Goal: Information Seeking & Learning: Learn about a topic

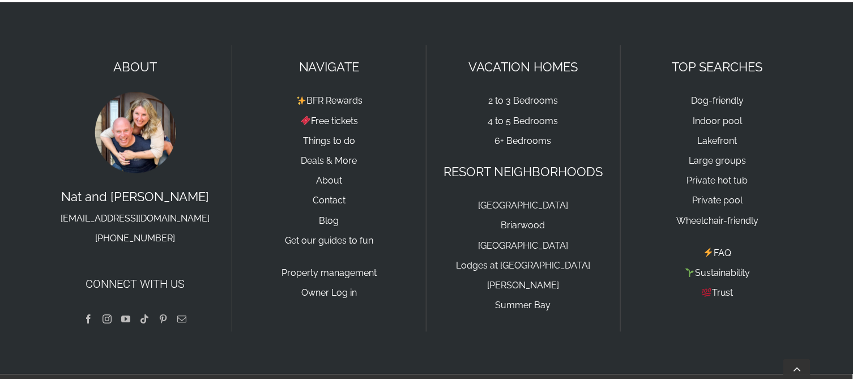
scroll to position [843, 0]
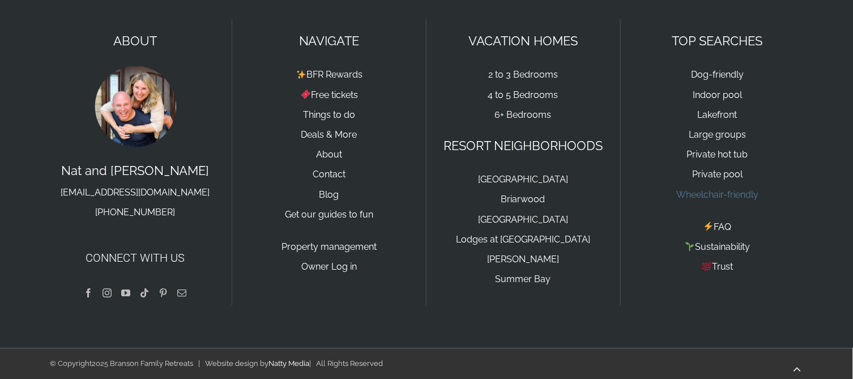
click at [724, 194] on link "Wheelchair-friendly" at bounding box center [717, 194] width 82 height 11
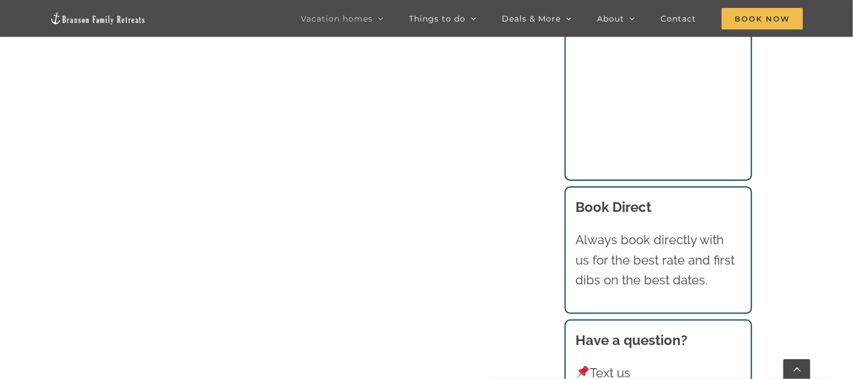
scroll to position [1585, 0]
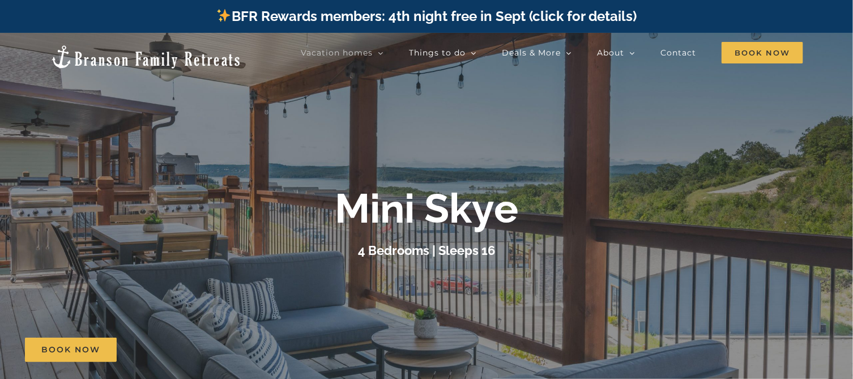
click at [412, 210] on b "Mini Skye" at bounding box center [426, 208] width 183 height 48
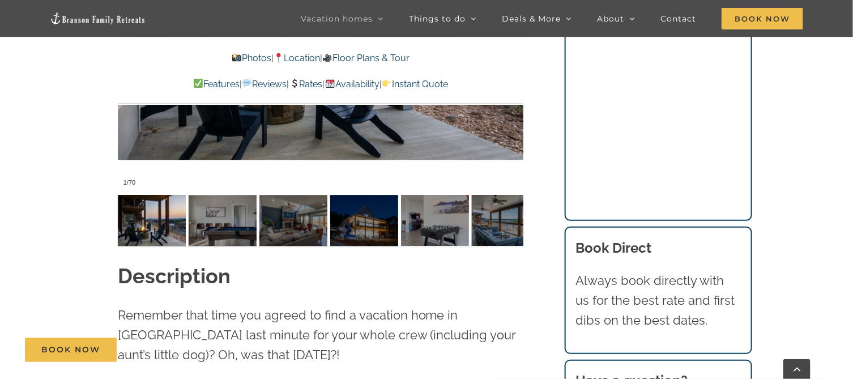
scroll to position [793, 0]
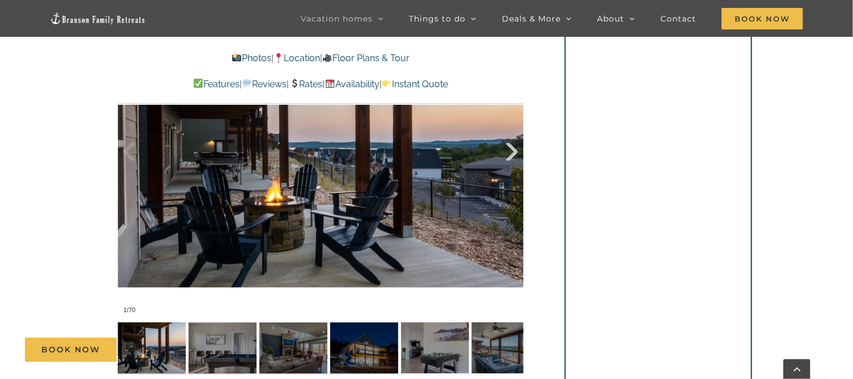
click at [512, 151] on div at bounding box center [499, 152] width 35 height 70
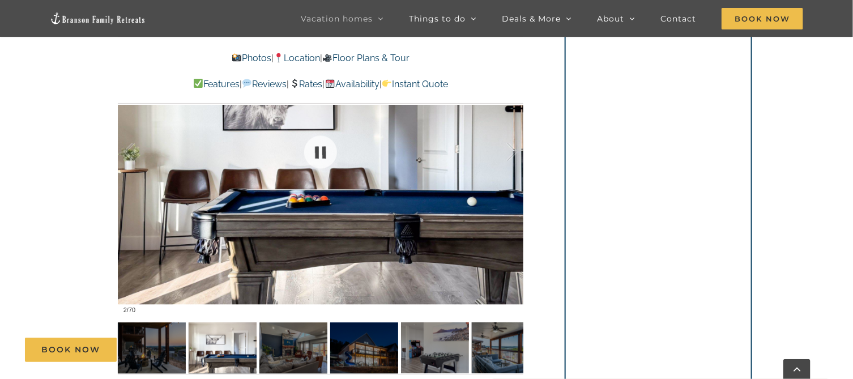
click at [126, 206] on div at bounding box center [320, 152] width 405 height 333
drag, startPoint x: 125, startPoint y: 178, endPoint x: 129, endPoint y: 174, distance: 6.0
click at [125, 178] on div at bounding box center [140, 152] width 35 height 70
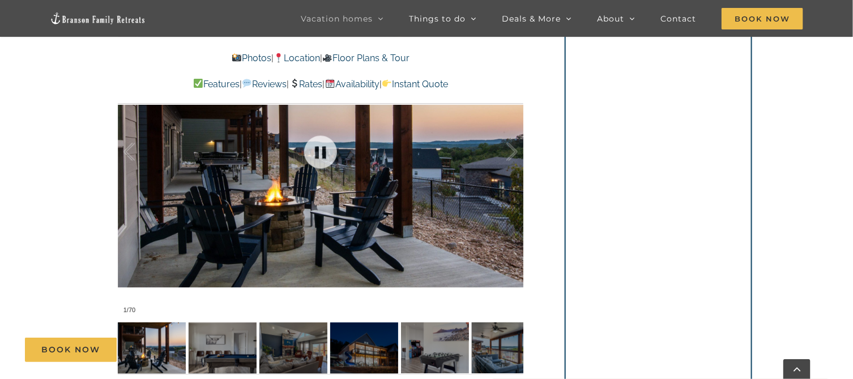
click at [519, 144] on div at bounding box center [320, 152] width 405 height 333
click at [509, 156] on div at bounding box center [499, 152] width 35 height 70
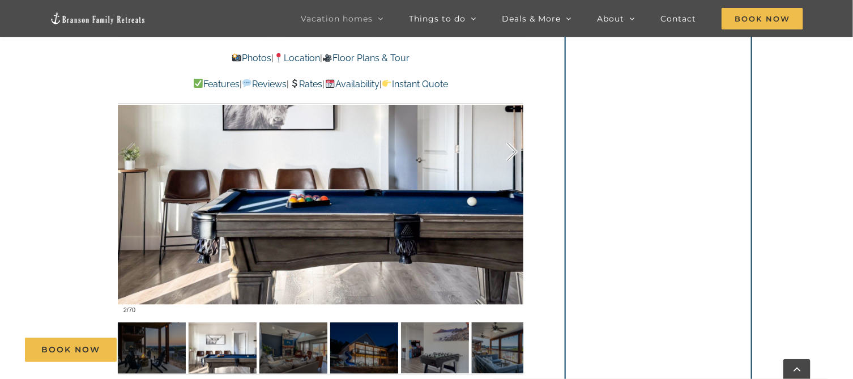
click at [509, 156] on div at bounding box center [499, 152] width 35 height 70
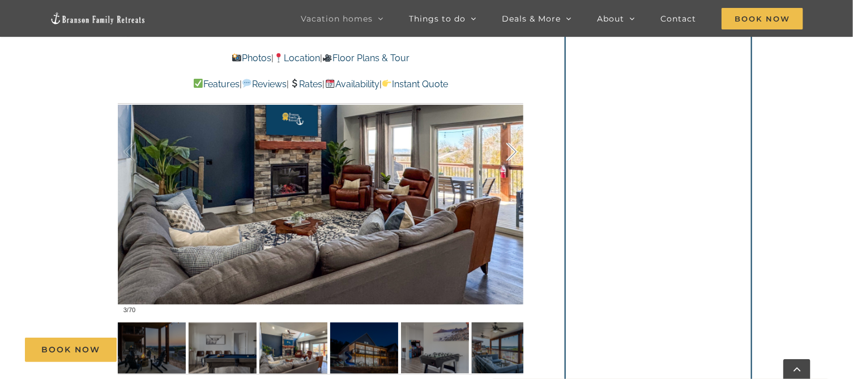
click at [509, 156] on div at bounding box center [499, 152] width 35 height 70
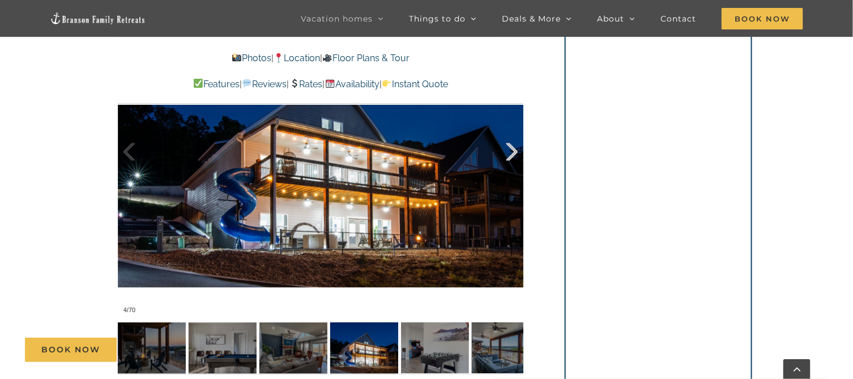
click at [509, 156] on div at bounding box center [499, 152] width 35 height 70
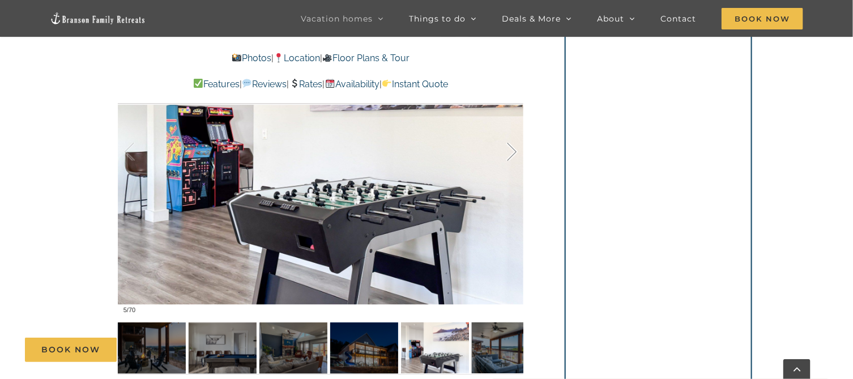
click at [509, 156] on div at bounding box center [499, 152] width 35 height 70
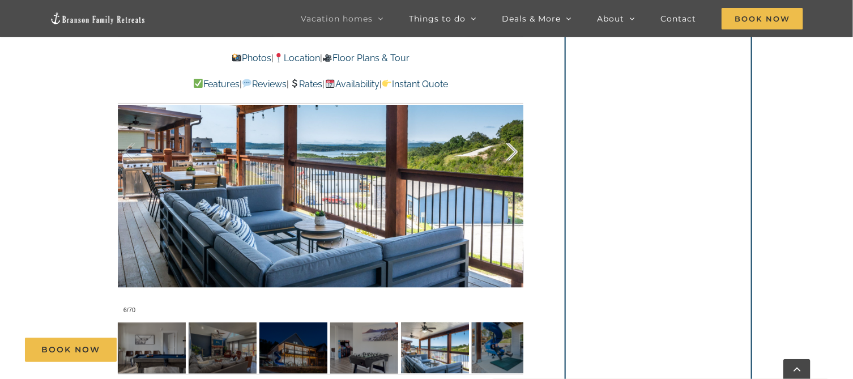
click at [509, 156] on div at bounding box center [499, 152] width 35 height 70
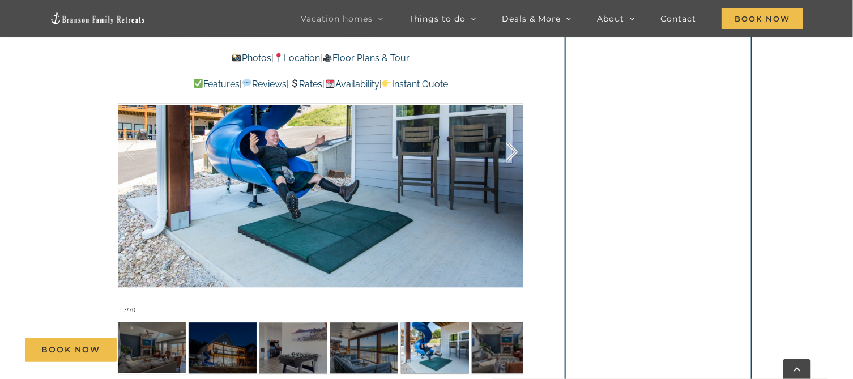
click at [509, 156] on div at bounding box center [499, 152] width 35 height 70
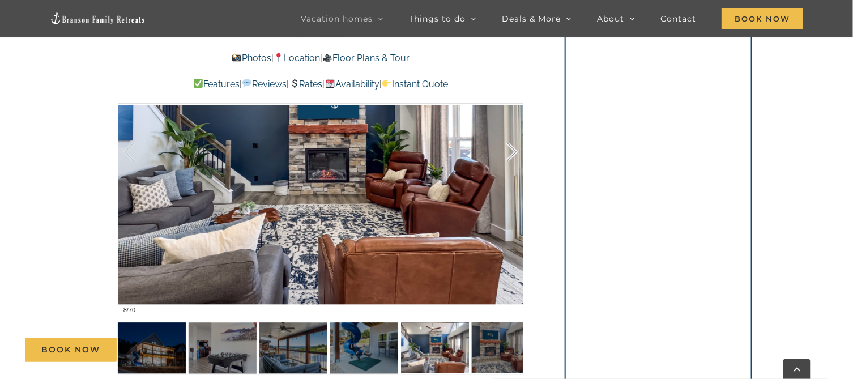
click at [509, 156] on div at bounding box center [499, 152] width 35 height 70
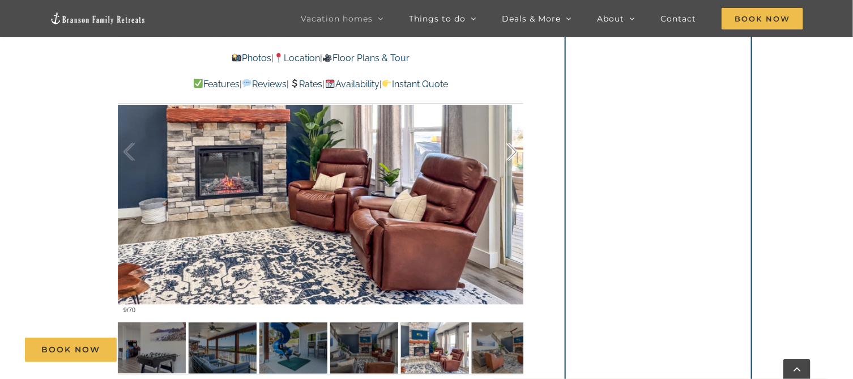
click at [509, 156] on div at bounding box center [499, 152] width 35 height 70
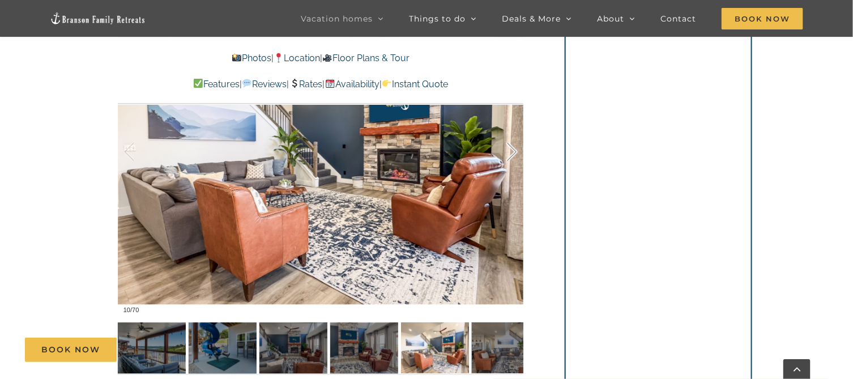
click at [509, 156] on div at bounding box center [499, 152] width 35 height 70
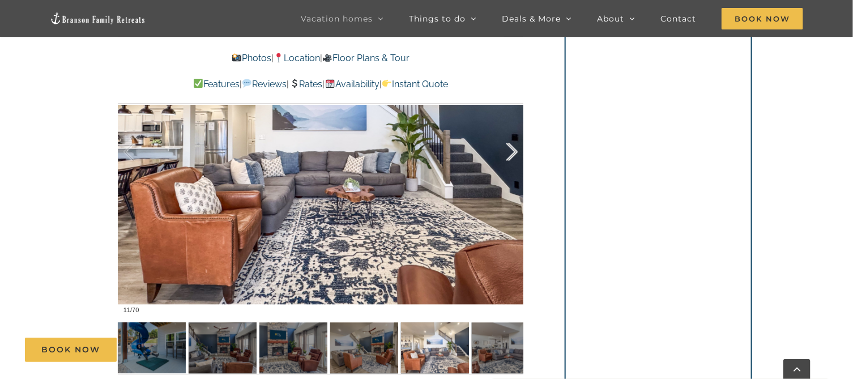
click at [509, 156] on div at bounding box center [499, 152] width 35 height 70
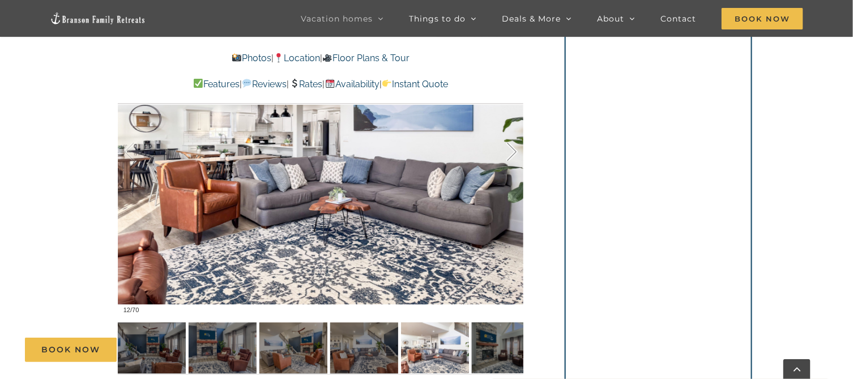
click at [509, 156] on div at bounding box center [499, 152] width 35 height 70
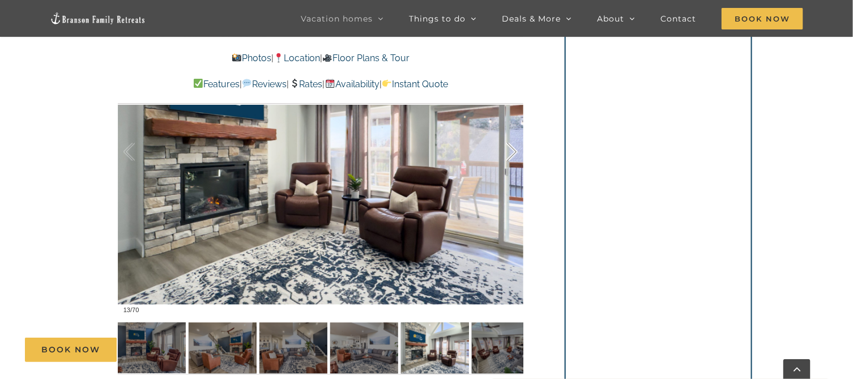
click at [509, 156] on div at bounding box center [499, 152] width 35 height 70
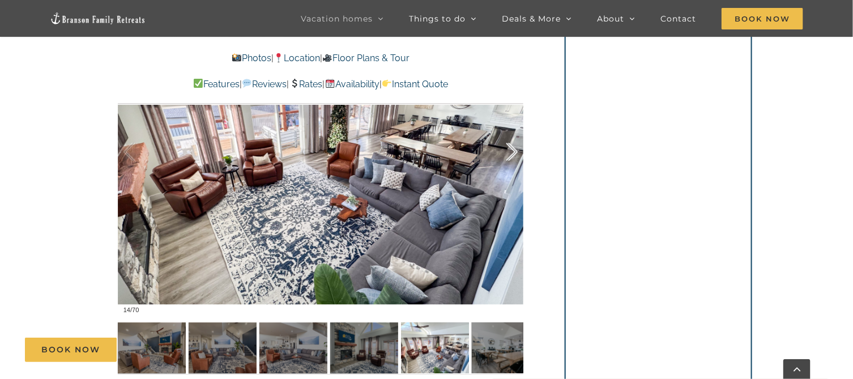
click at [509, 156] on div at bounding box center [499, 152] width 35 height 70
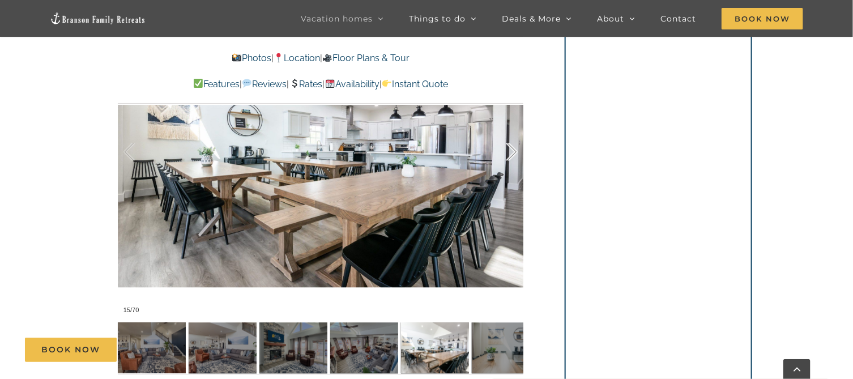
click at [509, 156] on div at bounding box center [499, 152] width 35 height 70
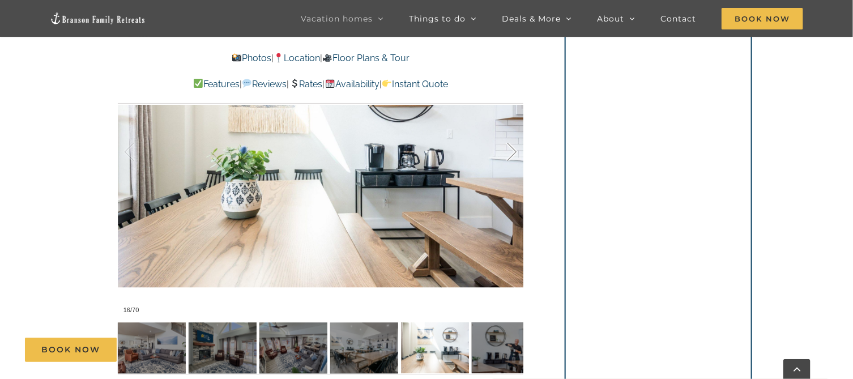
click at [509, 156] on div at bounding box center [499, 152] width 35 height 70
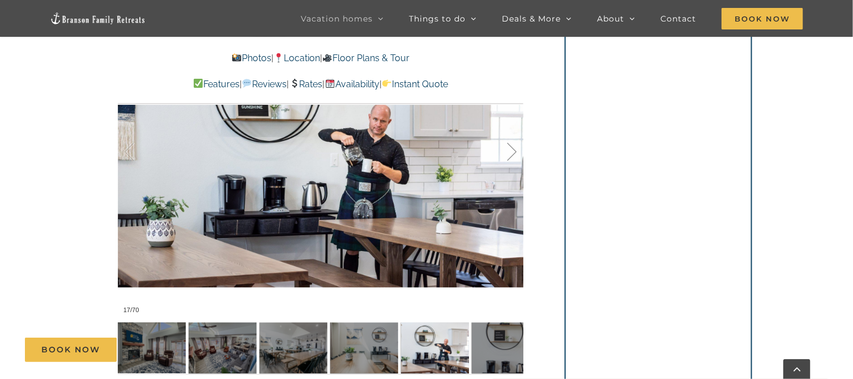
click at [509, 156] on div at bounding box center [499, 152] width 35 height 70
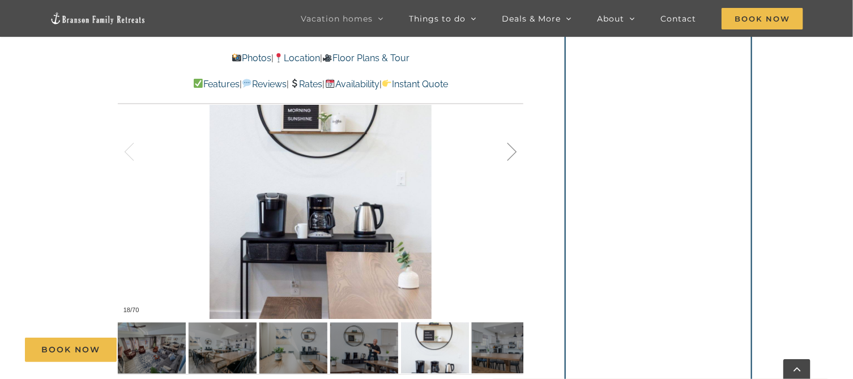
click at [511, 149] on div at bounding box center [499, 152] width 35 height 70
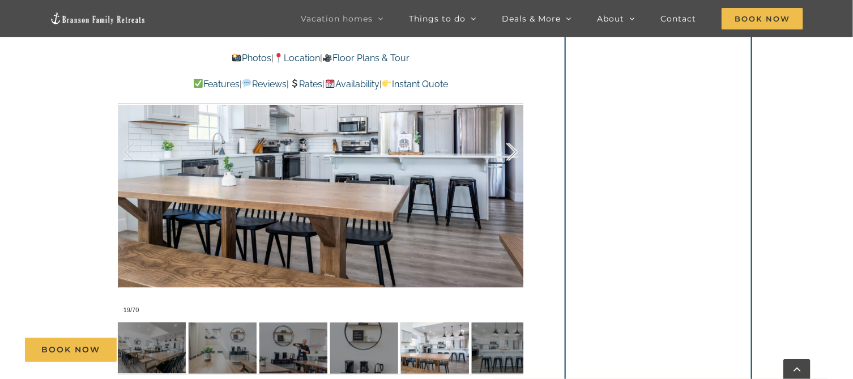
click at [511, 149] on div at bounding box center [499, 152] width 35 height 70
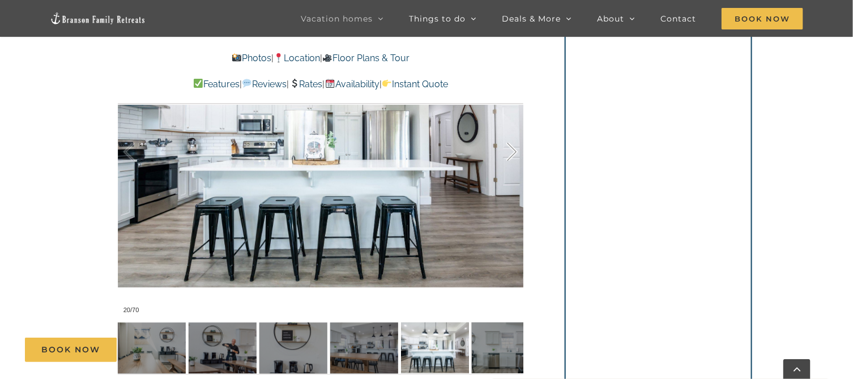
click at [511, 149] on div at bounding box center [499, 152] width 35 height 70
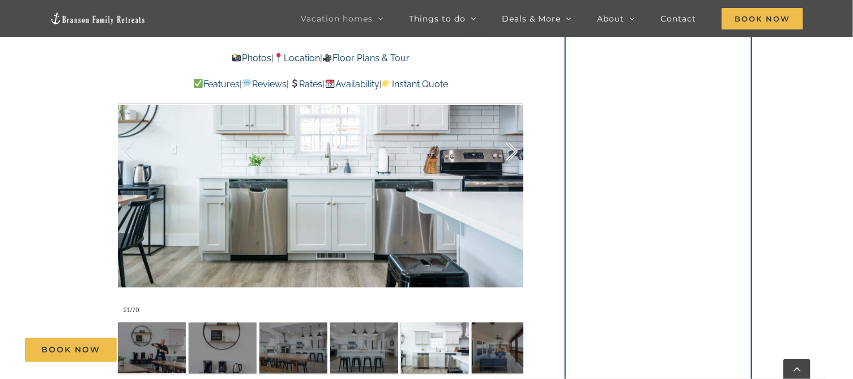
click at [511, 149] on div at bounding box center [499, 152] width 35 height 70
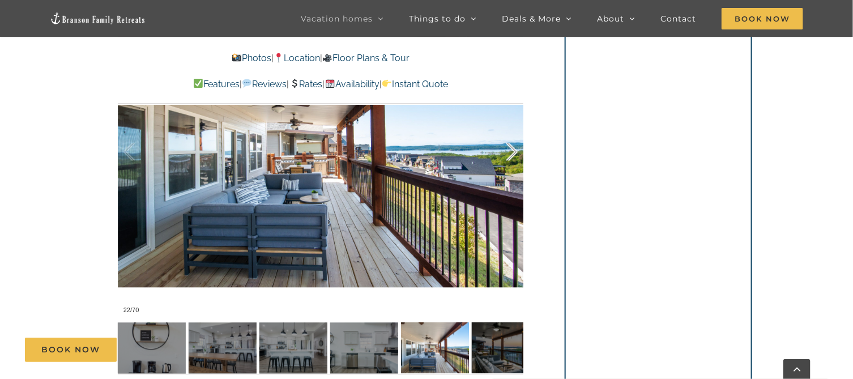
click at [511, 149] on div at bounding box center [499, 152] width 35 height 70
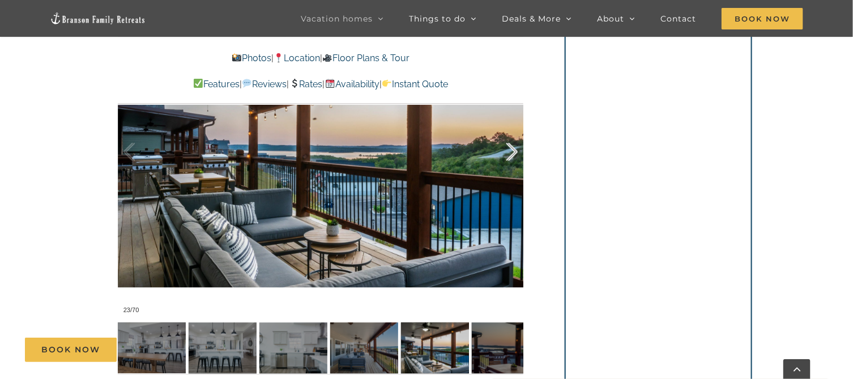
click at [511, 149] on div at bounding box center [499, 152] width 35 height 70
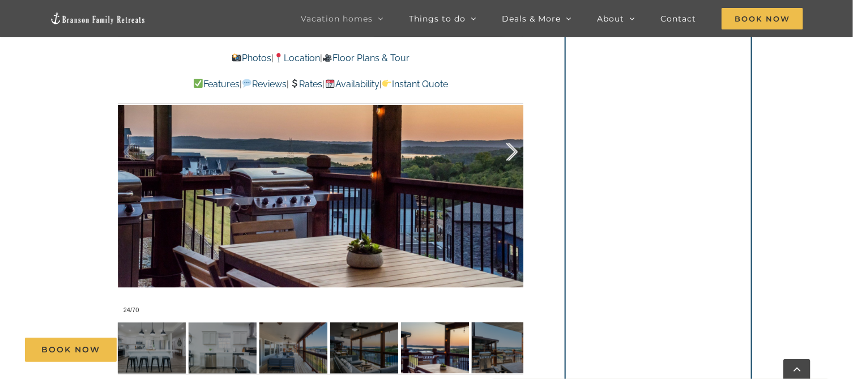
click at [511, 149] on div at bounding box center [499, 152] width 35 height 70
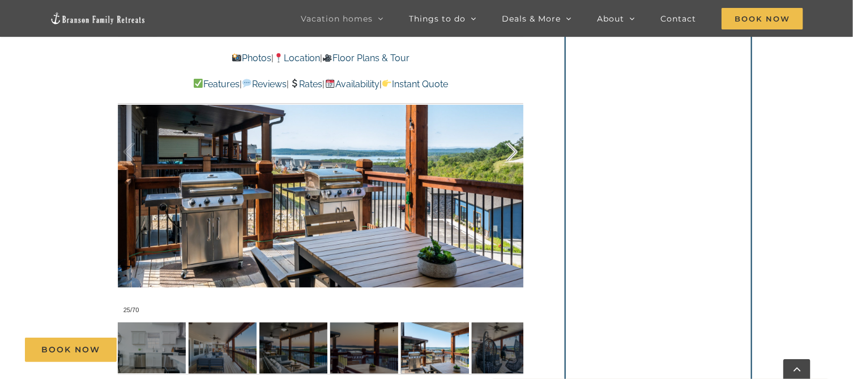
click at [511, 149] on div at bounding box center [499, 152] width 35 height 70
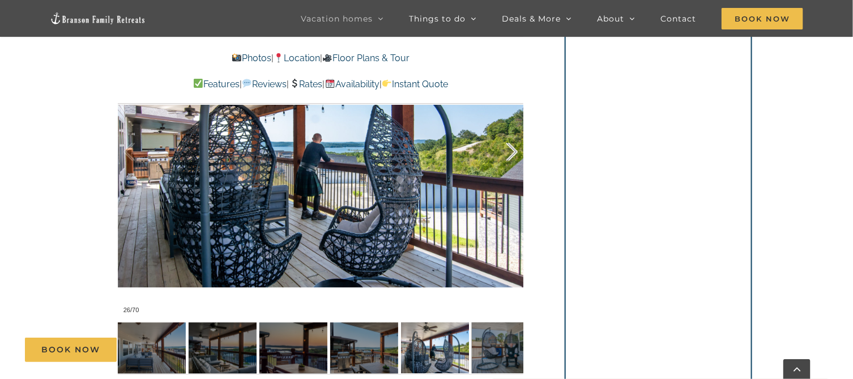
click at [511, 149] on div at bounding box center [499, 152] width 35 height 70
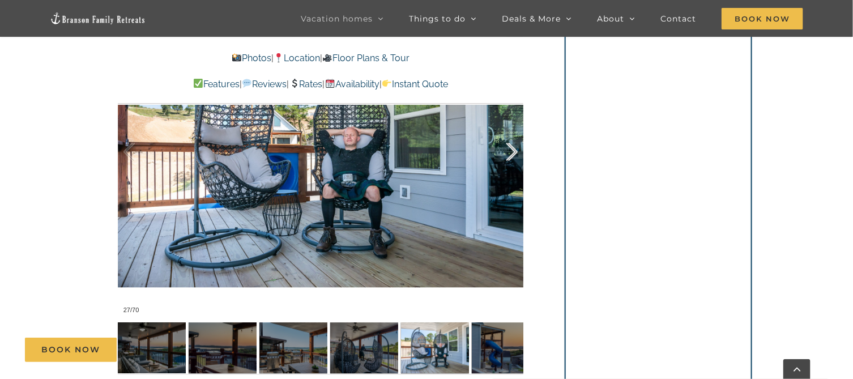
click at [511, 149] on div at bounding box center [499, 152] width 35 height 70
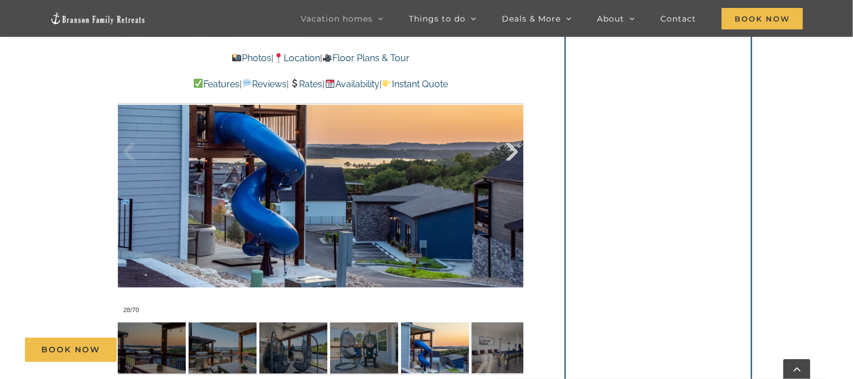
click at [511, 149] on div at bounding box center [499, 152] width 35 height 70
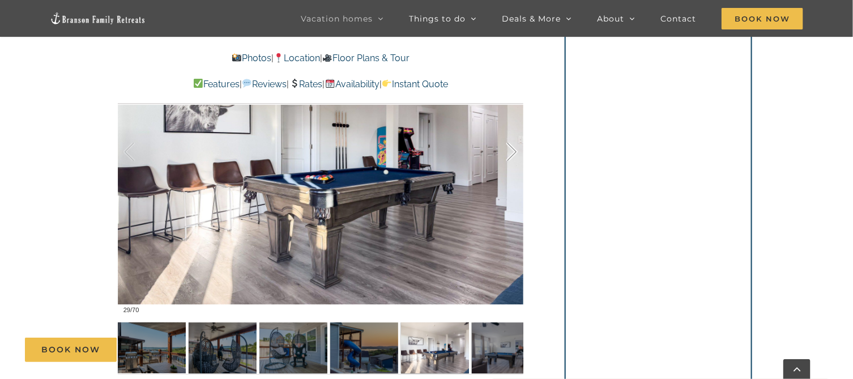
click at [511, 149] on div at bounding box center [499, 152] width 35 height 70
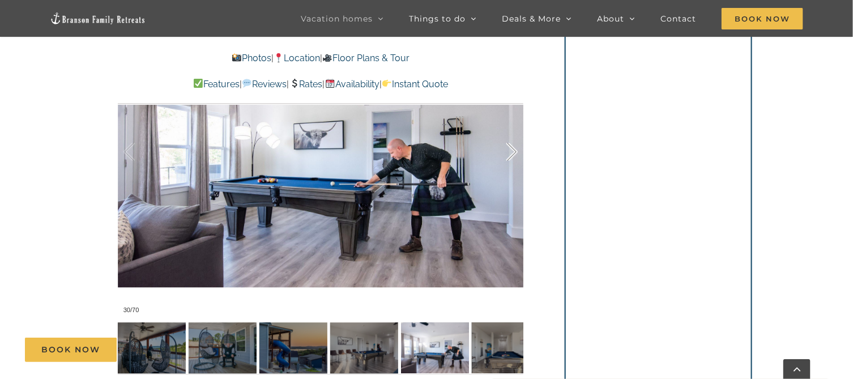
click at [511, 149] on div at bounding box center [499, 152] width 35 height 70
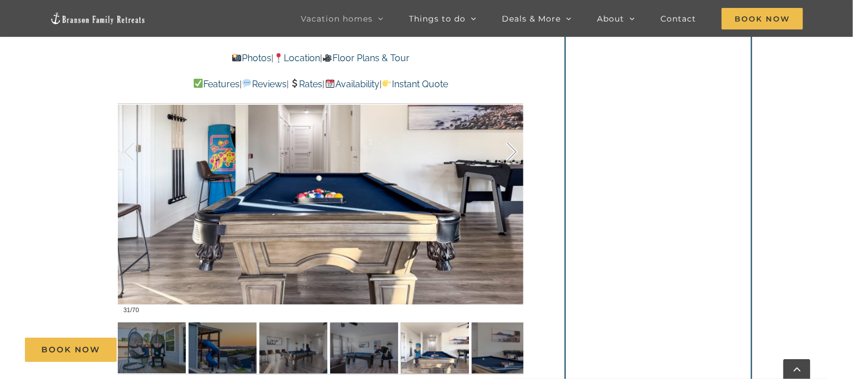
click at [511, 149] on div at bounding box center [499, 152] width 35 height 70
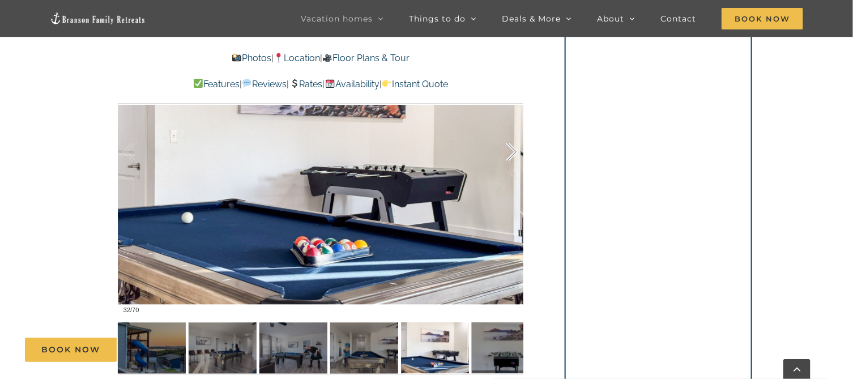
click at [511, 149] on div at bounding box center [499, 152] width 35 height 70
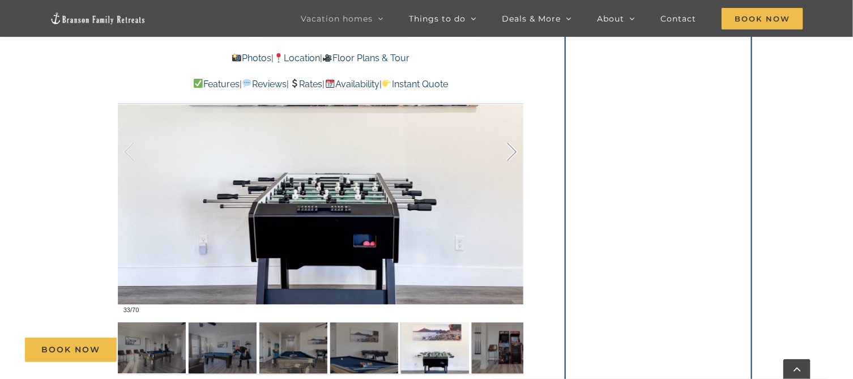
click at [511, 149] on div at bounding box center [499, 152] width 35 height 70
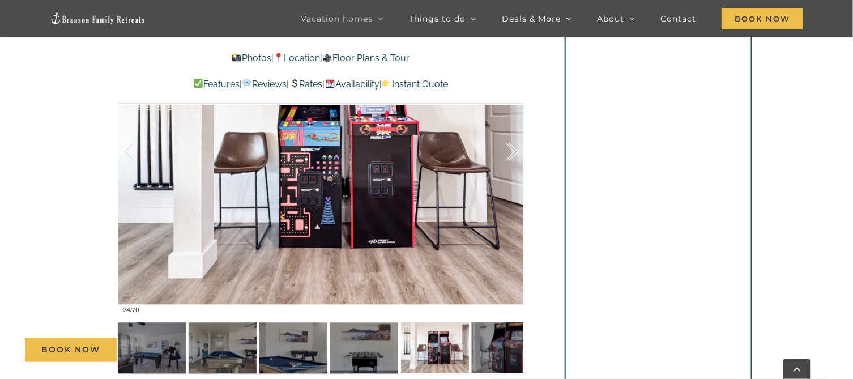
click at [511, 149] on div at bounding box center [499, 152] width 35 height 70
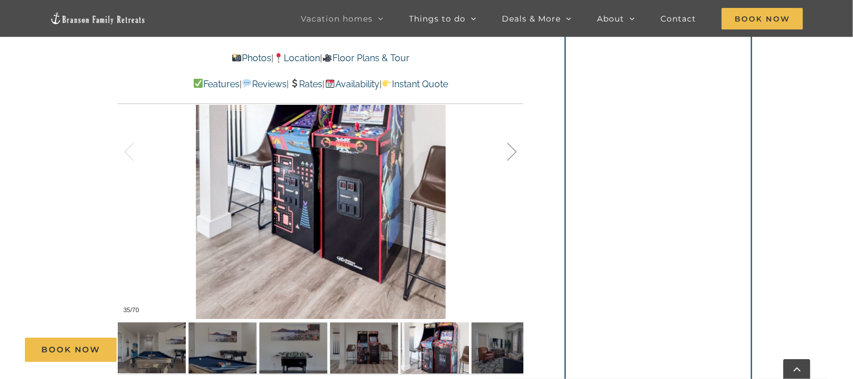
click at [511, 149] on div at bounding box center [499, 152] width 35 height 70
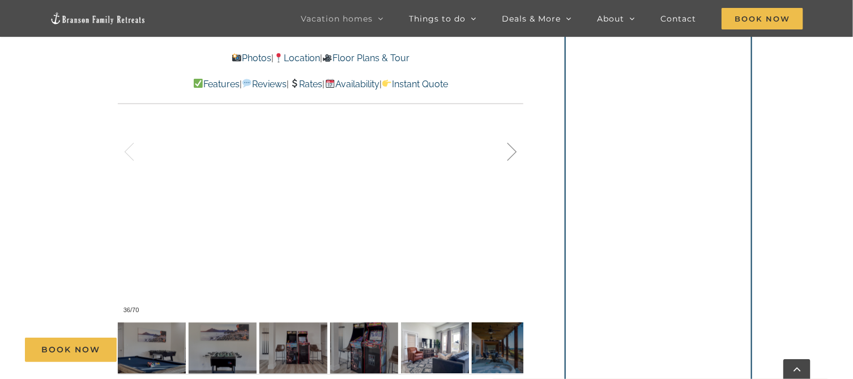
click at [511, 149] on div at bounding box center [499, 152] width 35 height 70
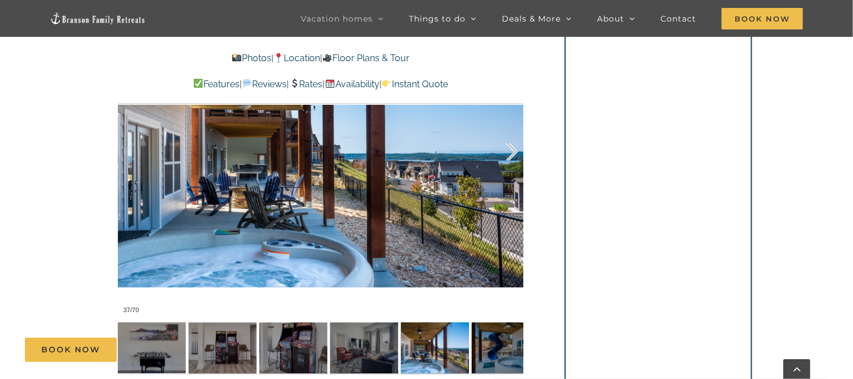
click at [511, 149] on div at bounding box center [499, 152] width 35 height 70
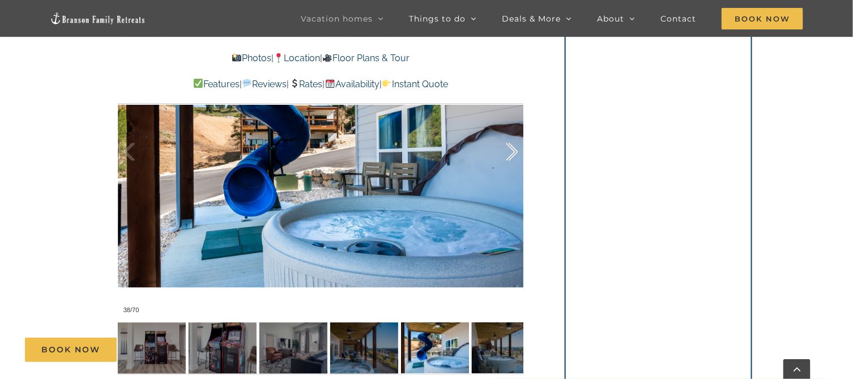
click at [511, 149] on div at bounding box center [499, 152] width 35 height 70
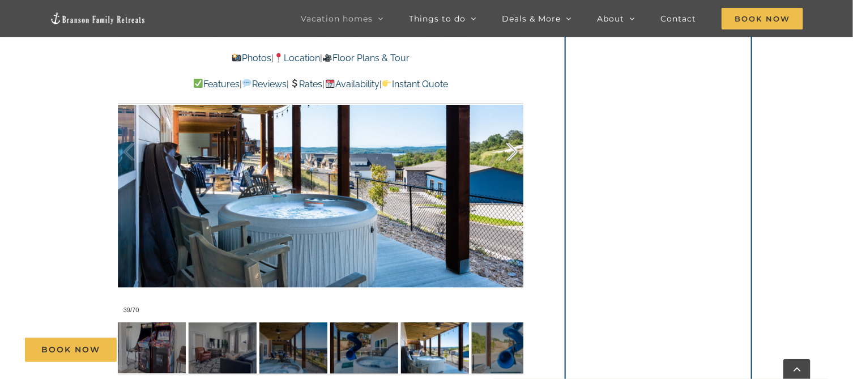
click at [511, 149] on div at bounding box center [499, 152] width 35 height 70
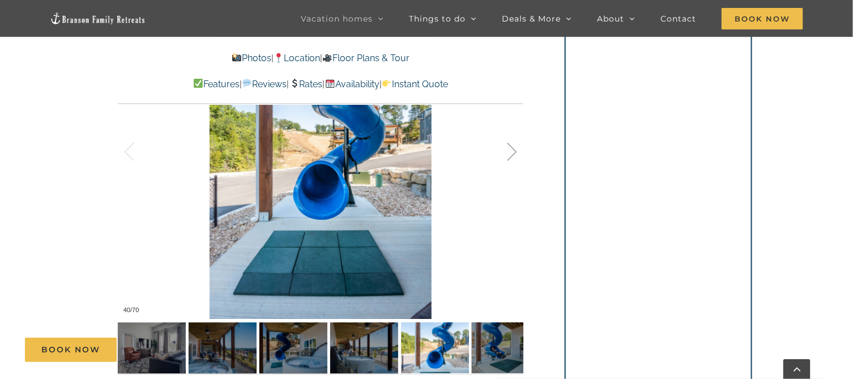
click at [511, 149] on div at bounding box center [499, 152] width 35 height 70
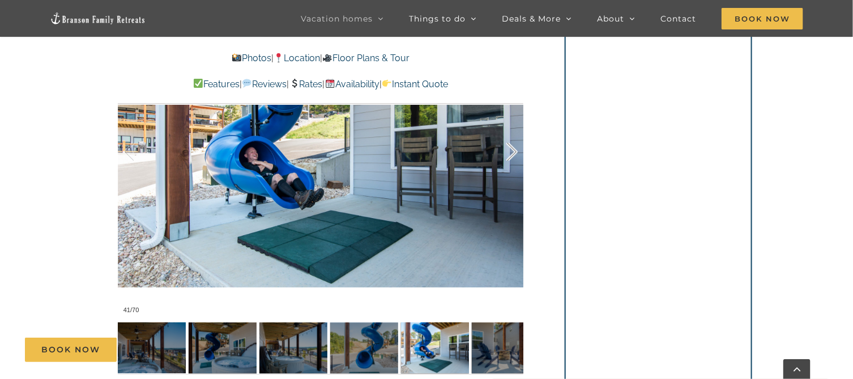
click at [511, 149] on div at bounding box center [499, 152] width 35 height 70
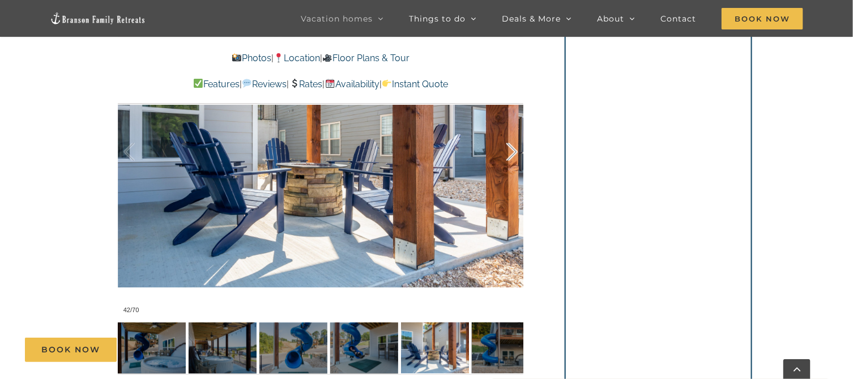
click at [511, 149] on div at bounding box center [499, 152] width 35 height 70
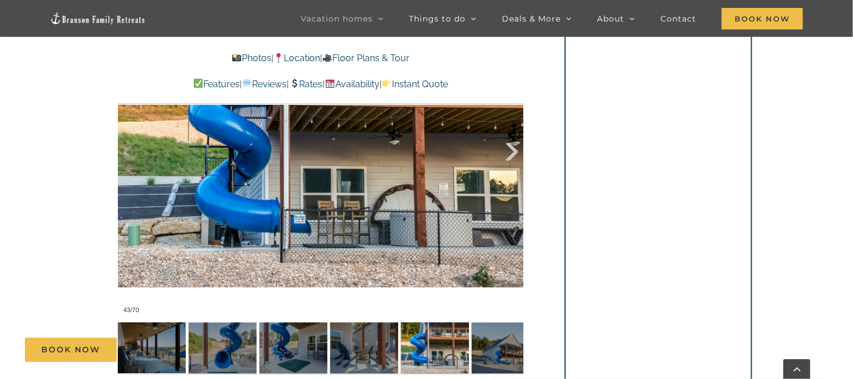
click at [511, 149] on div at bounding box center [499, 152] width 35 height 70
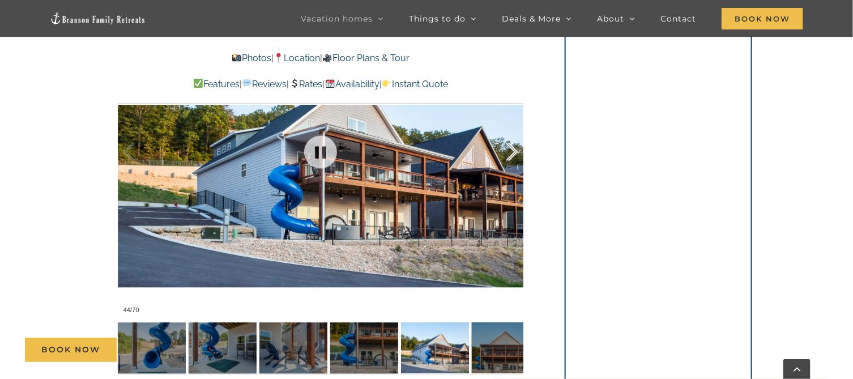
click at [512, 150] on div "44 / 70" at bounding box center [320, 152] width 405 height 333
click at [515, 148] on div at bounding box center [499, 152] width 35 height 70
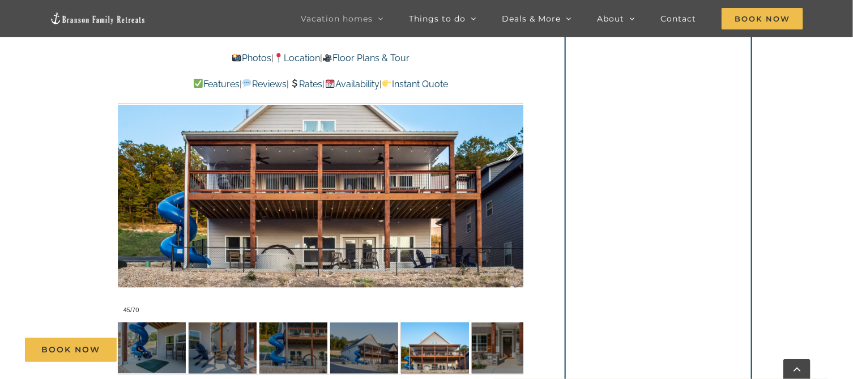
click at [515, 148] on div at bounding box center [499, 152] width 35 height 70
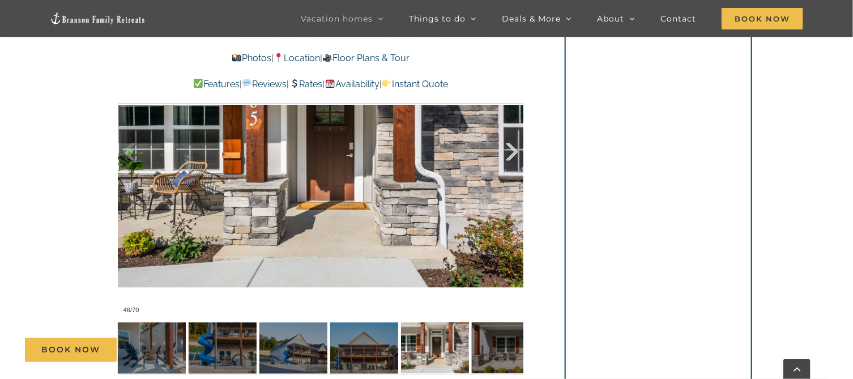
click at [515, 148] on div at bounding box center [499, 152] width 35 height 70
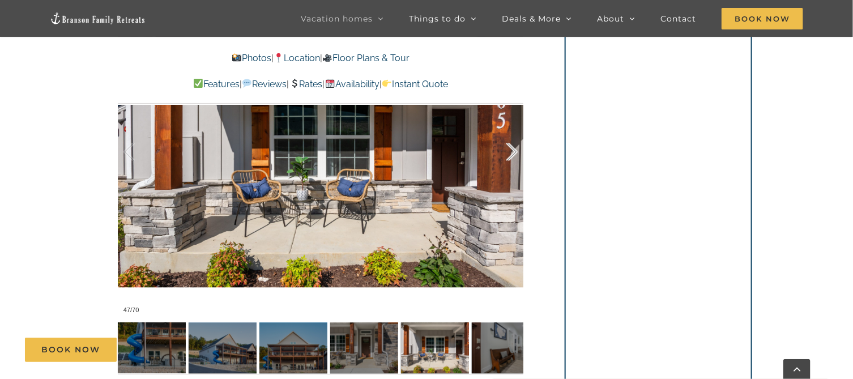
click at [515, 148] on div at bounding box center [499, 152] width 35 height 70
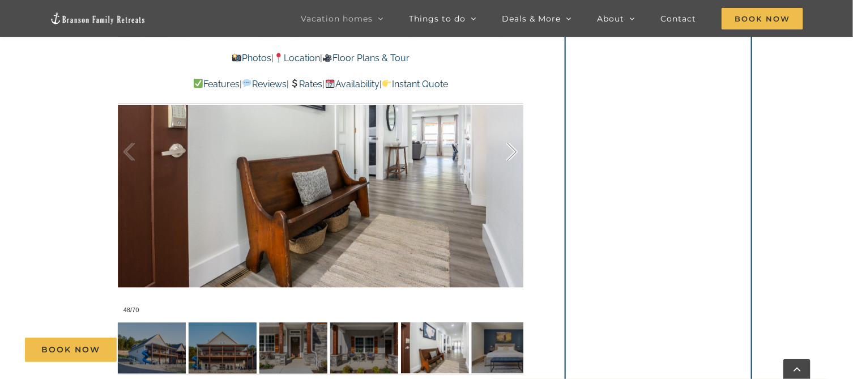
click at [515, 148] on div at bounding box center [499, 152] width 35 height 70
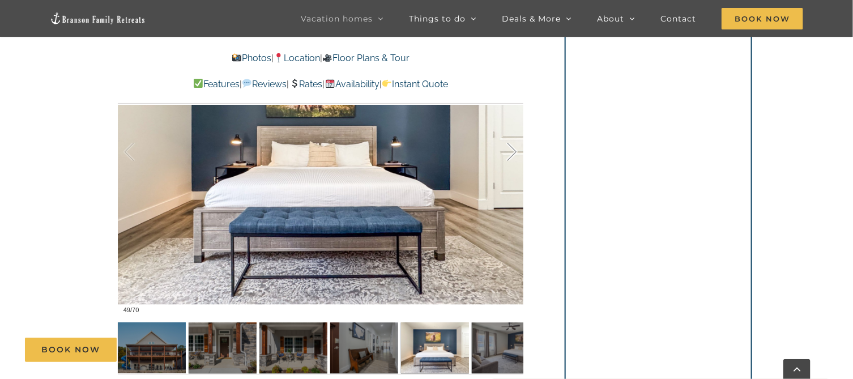
click at [515, 148] on div at bounding box center [499, 152] width 35 height 70
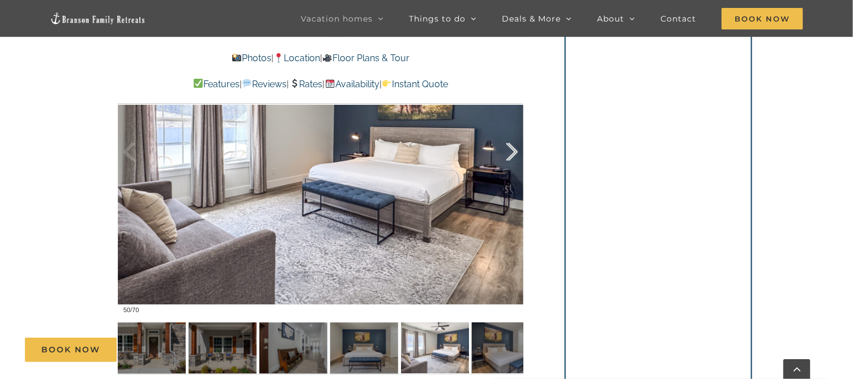
click at [515, 148] on div at bounding box center [499, 152] width 35 height 70
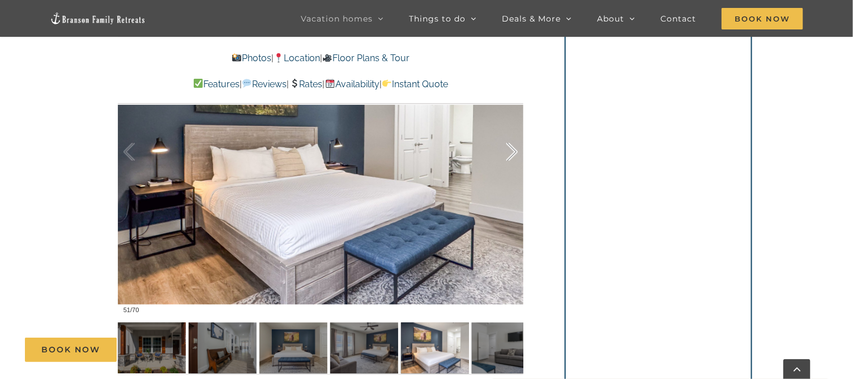
click at [515, 148] on div at bounding box center [499, 152] width 35 height 70
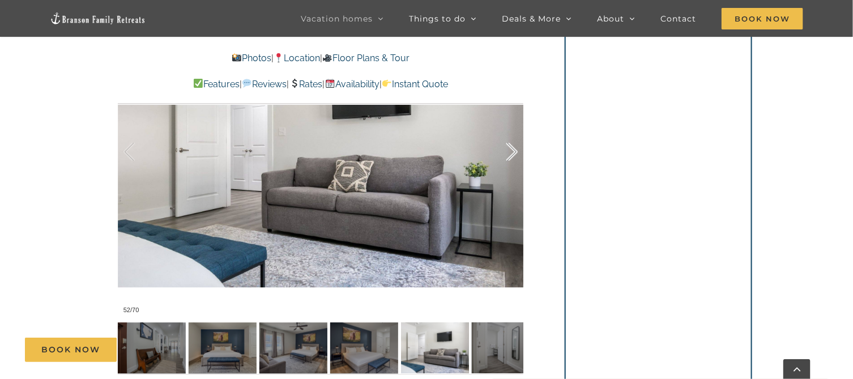
click at [515, 148] on div at bounding box center [499, 152] width 35 height 70
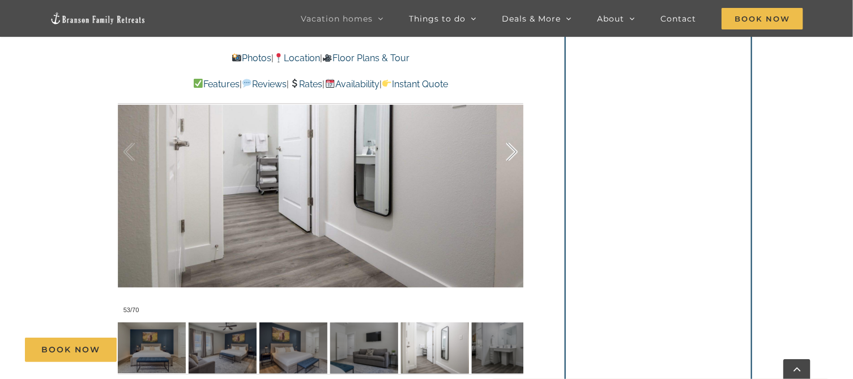
click at [515, 148] on div at bounding box center [499, 152] width 35 height 70
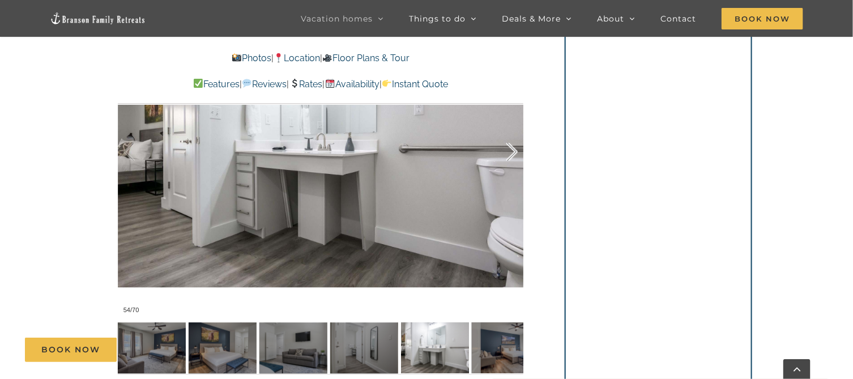
click at [515, 148] on div at bounding box center [499, 152] width 35 height 70
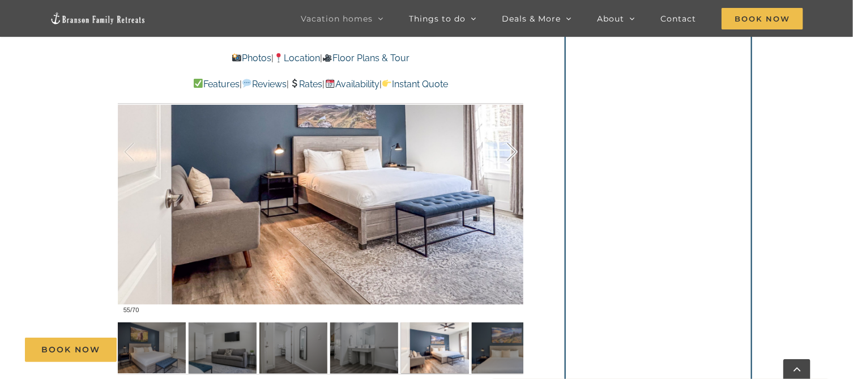
click at [515, 148] on div at bounding box center [499, 152] width 35 height 70
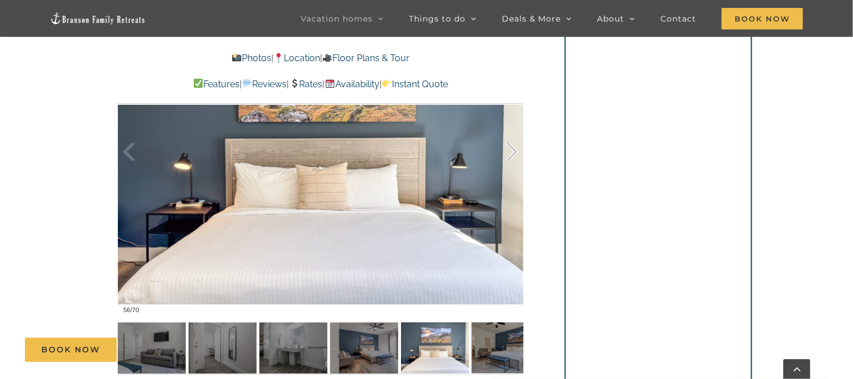
click at [515, 148] on div at bounding box center [499, 152] width 35 height 70
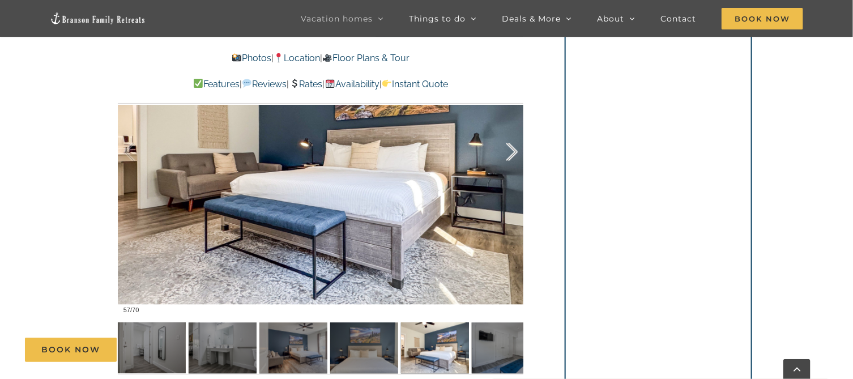
click at [515, 148] on div at bounding box center [499, 152] width 35 height 70
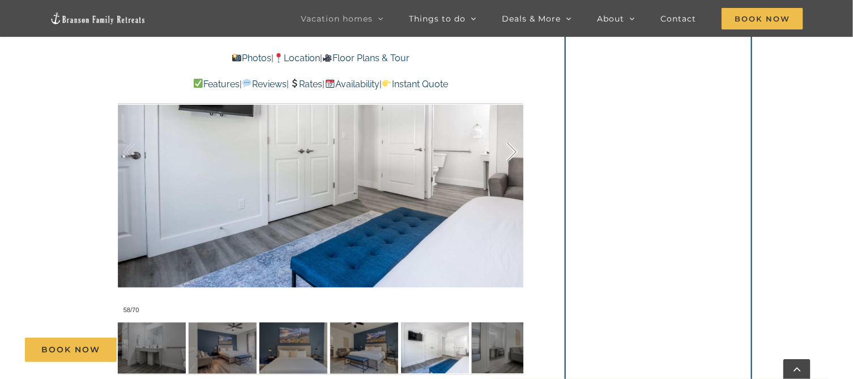
click at [515, 148] on div at bounding box center [499, 152] width 35 height 70
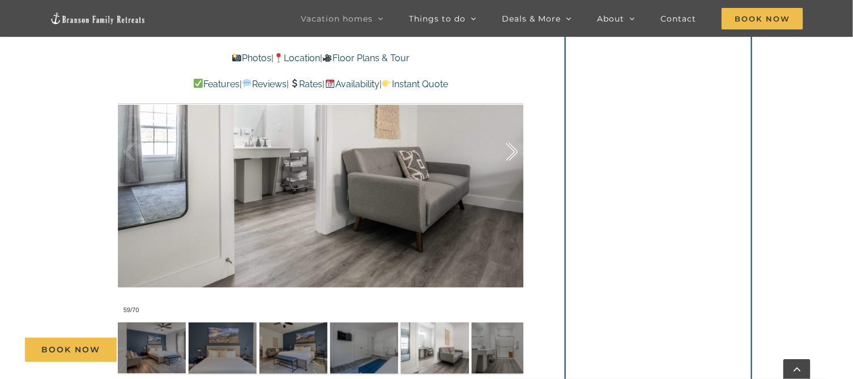
click at [515, 148] on div at bounding box center [499, 152] width 35 height 70
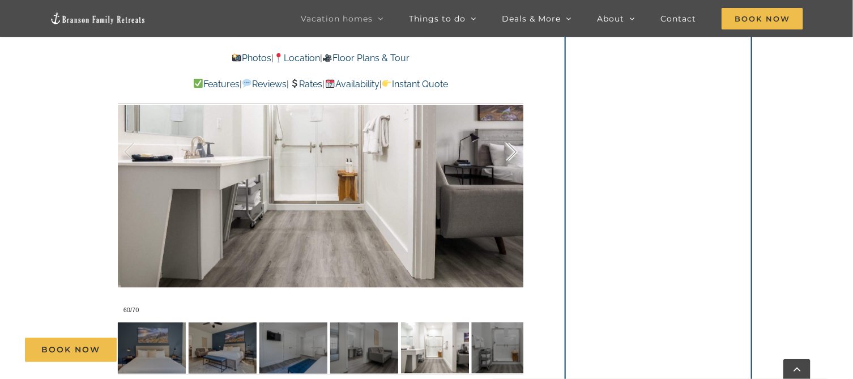
click at [515, 148] on div at bounding box center [499, 152] width 35 height 70
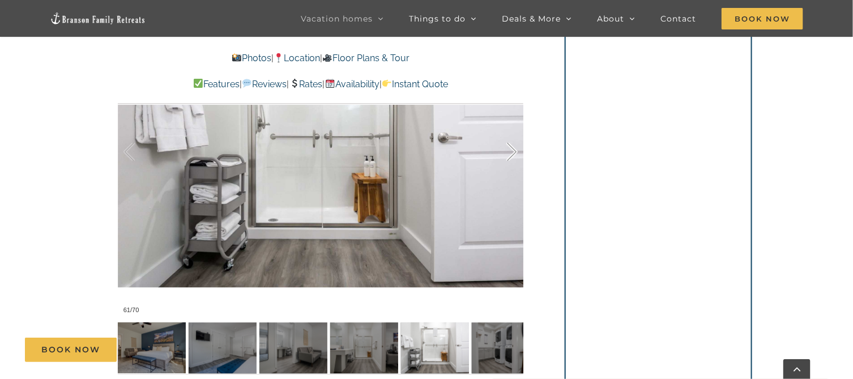
click at [515, 148] on div at bounding box center [499, 152] width 35 height 70
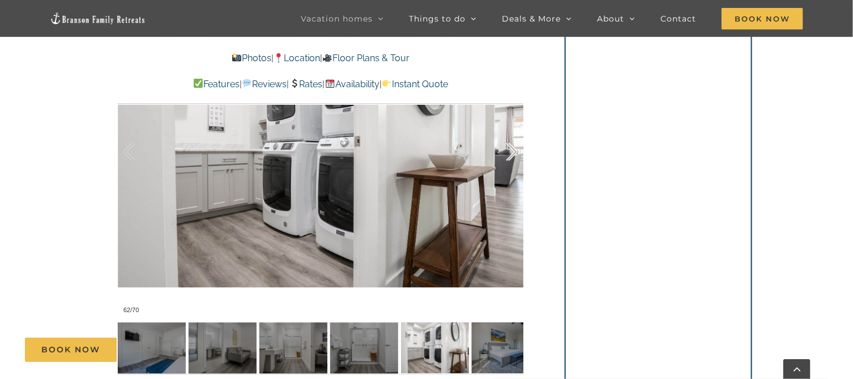
click at [515, 148] on div at bounding box center [499, 152] width 35 height 70
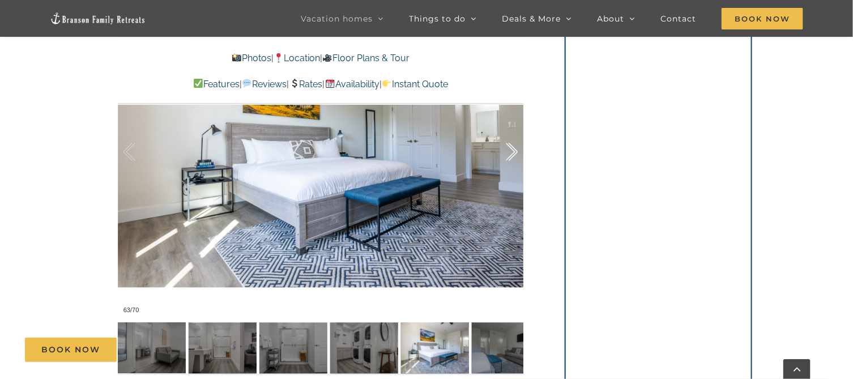
click at [515, 148] on div at bounding box center [499, 152] width 35 height 70
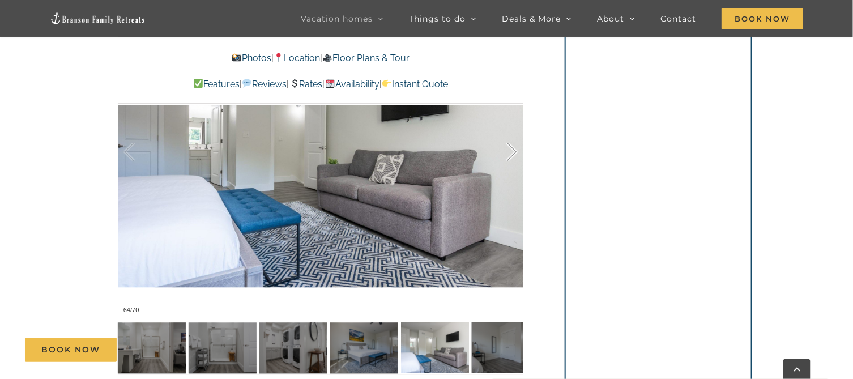
click at [515, 148] on div at bounding box center [499, 152] width 35 height 70
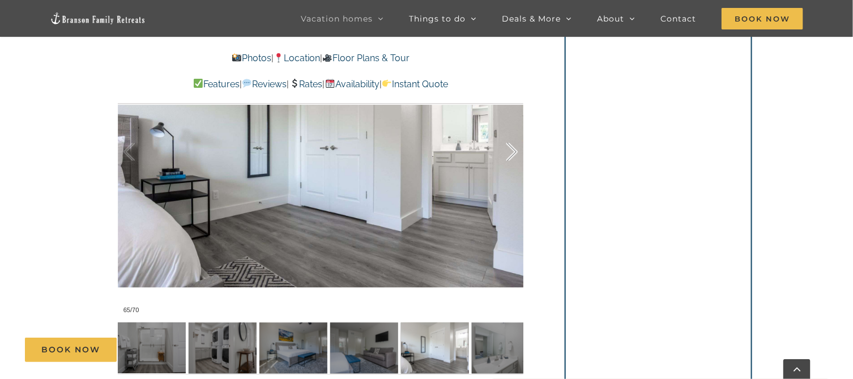
click at [515, 148] on div at bounding box center [499, 152] width 35 height 70
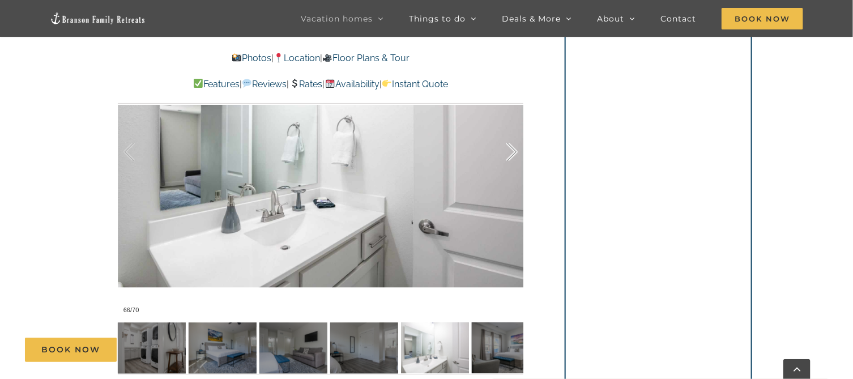
click at [515, 148] on div at bounding box center [499, 152] width 35 height 70
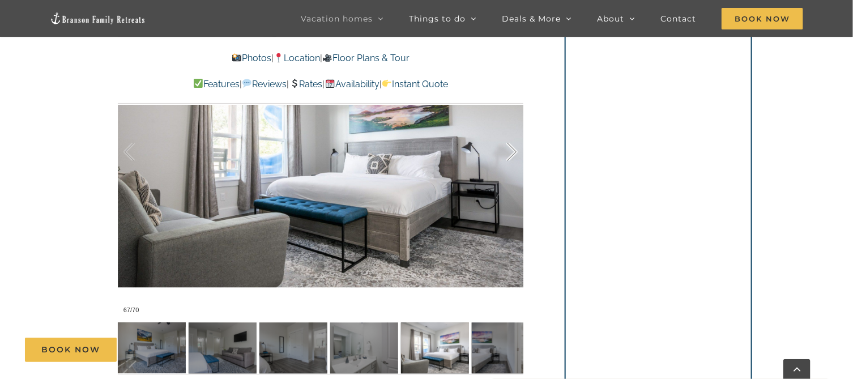
click at [515, 148] on div at bounding box center [499, 152] width 35 height 70
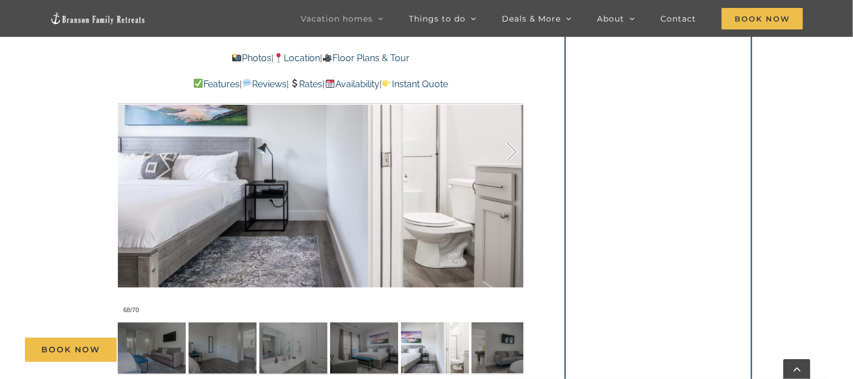
click at [515, 148] on div at bounding box center [499, 152] width 35 height 70
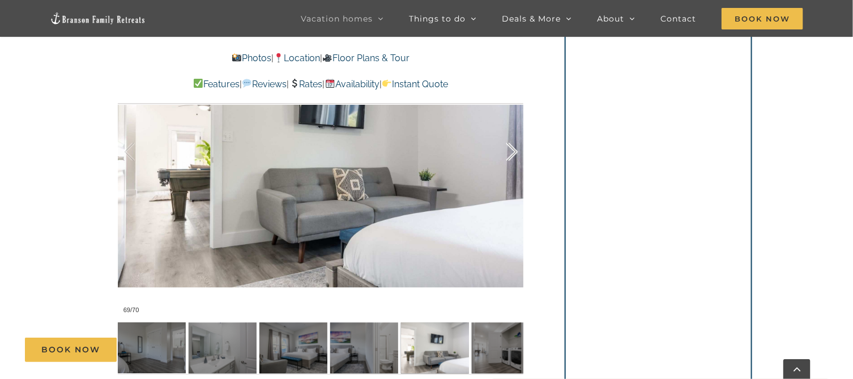
click at [515, 148] on div at bounding box center [499, 152] width 35 height 70
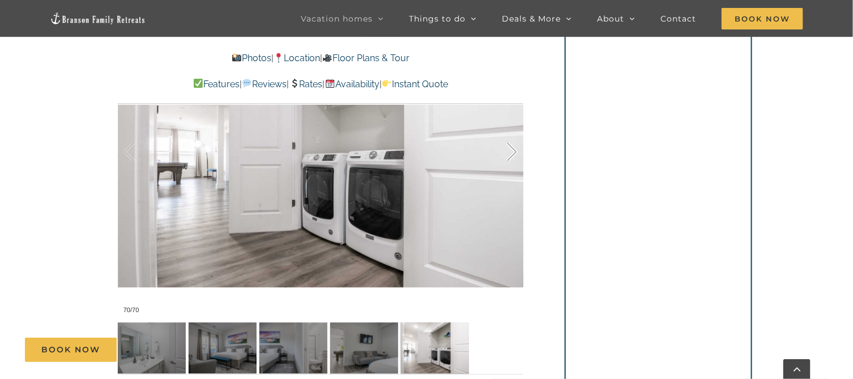
click at [515, 148] on div at bounding box center [499, 152] width 35 height 70
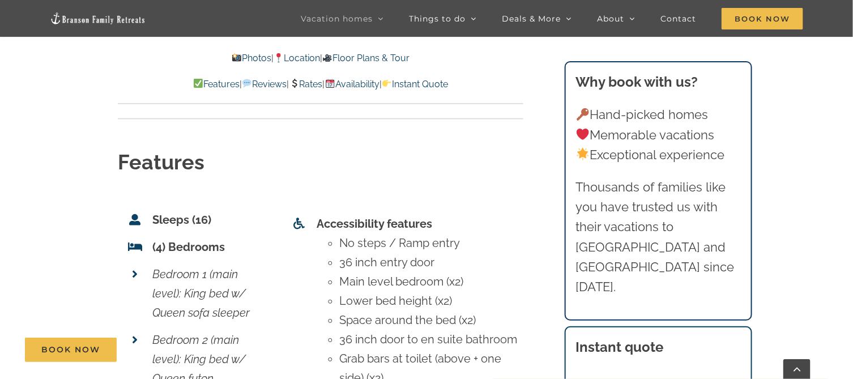
scroll to position [3906, 0]
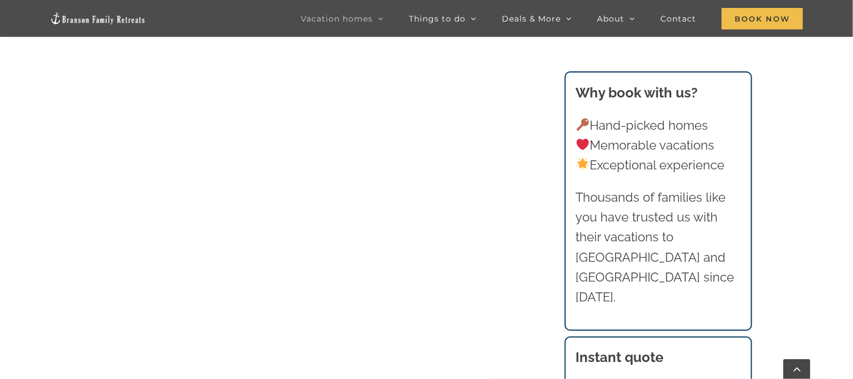
scroll to position [906, 0]
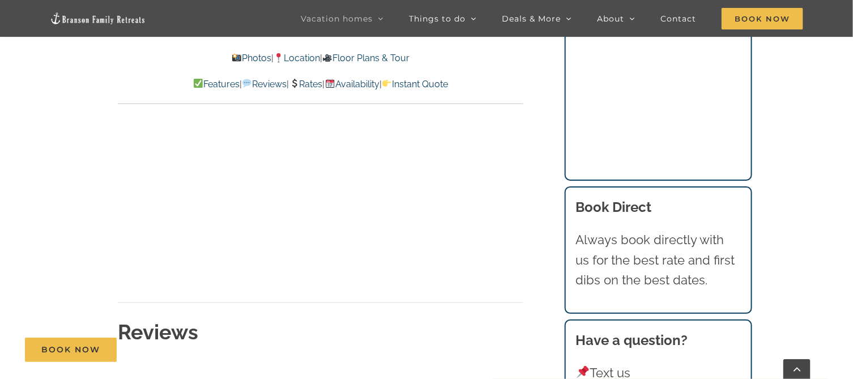
scroll to position [5209, 0]
